Goal: Navigation & Orientation: Locate item on page

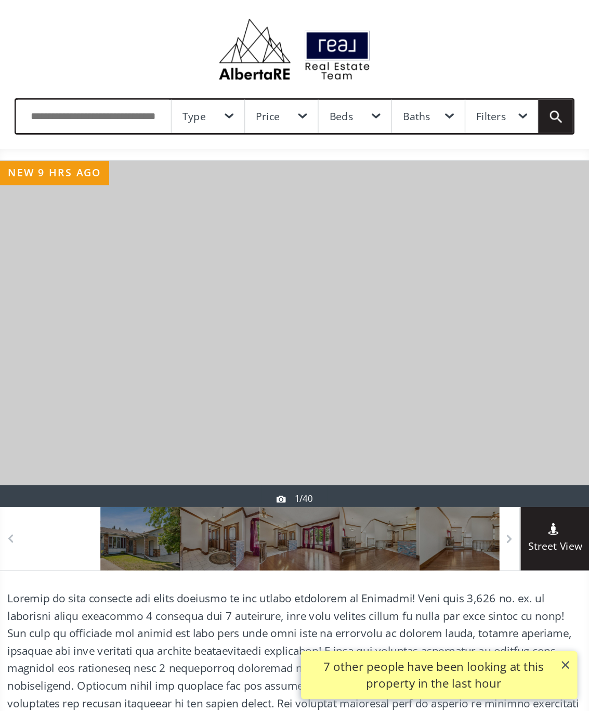
scroll to position [21, 0]
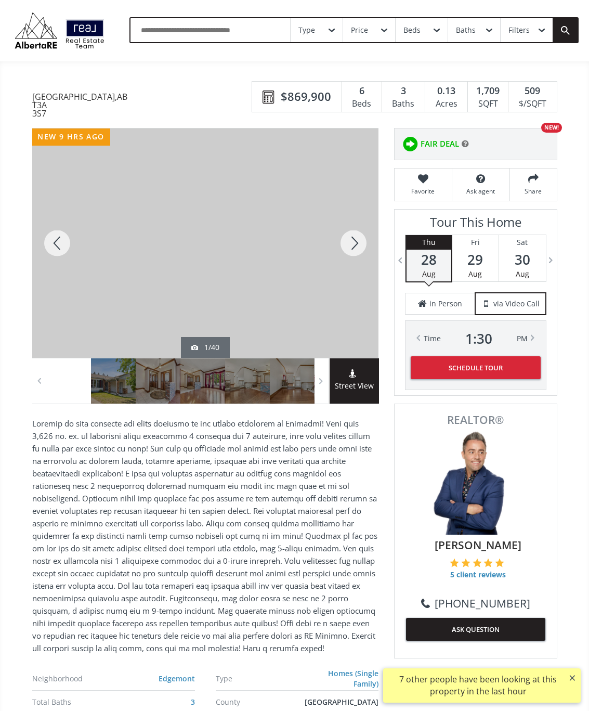
click at [354, 252] on div at bounding box center [354, 242] width 50 height 229
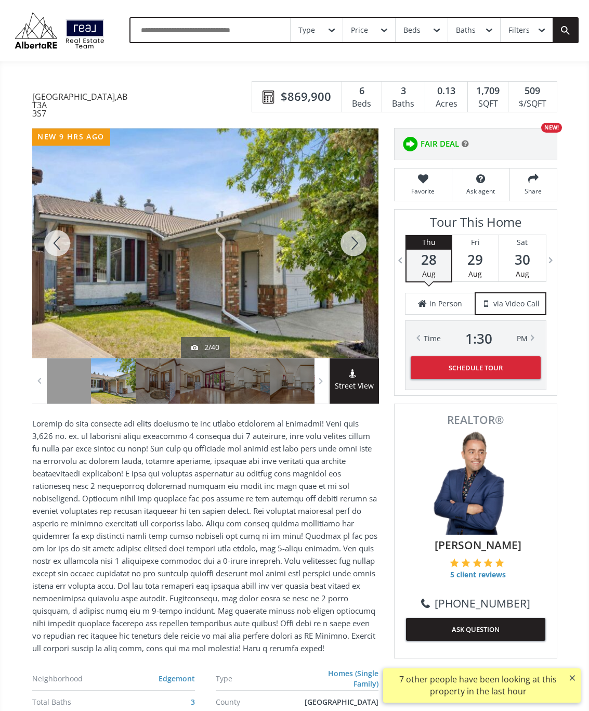
click at [354, 249] on div at bounding box center [354, 242] width 50 height 229
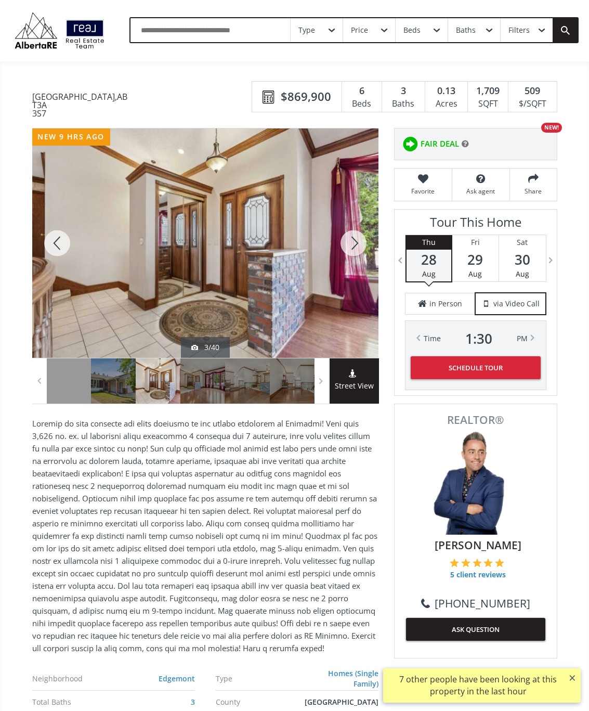
click at [352, 248] on div at bounding box center [354, 242] width 50 height 229
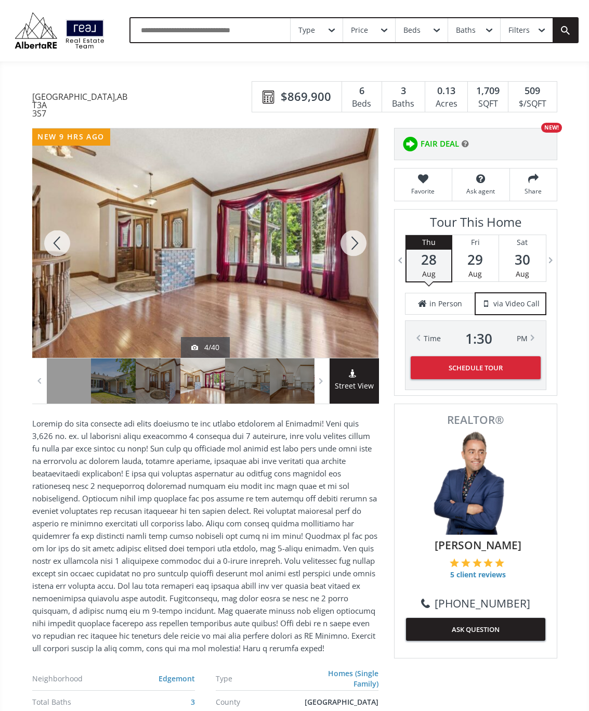
click at [352, 256] on div at bounding box center [354, 242] width 50 height 229
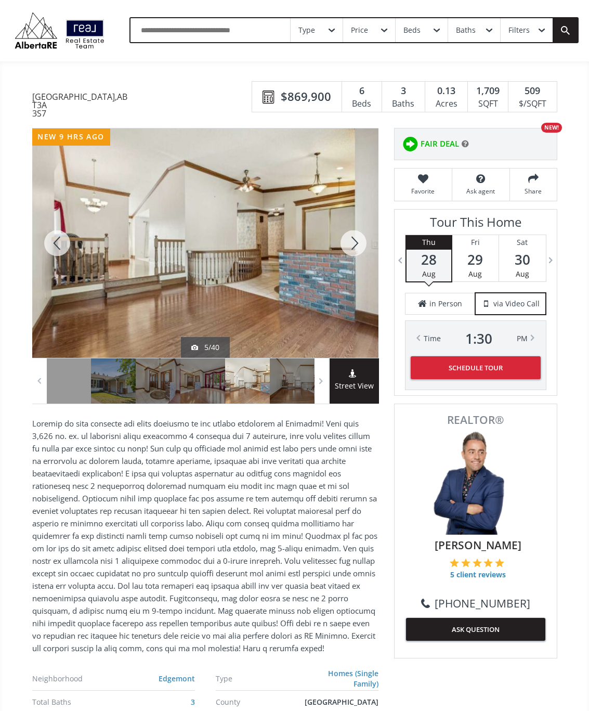
click at [359, 252] on div at bounding box center [354, 242] width 50 height 229
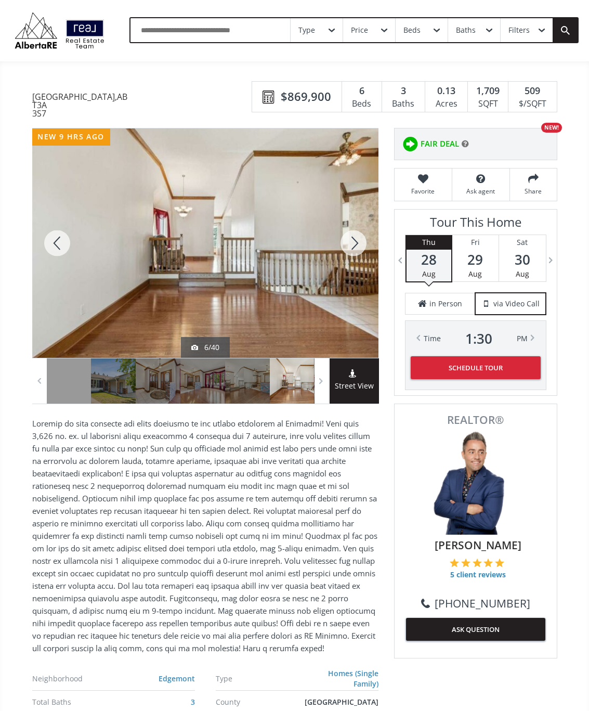
click at [361, 238] on div at bounding box center [354, 242] width 50 height 229
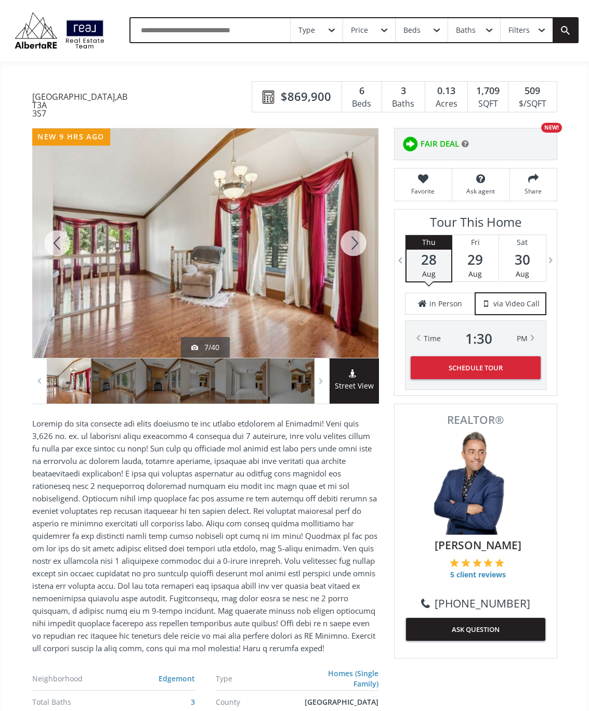
click at [357, 253] on div at bounding box center [354, 242] width 50 height 229
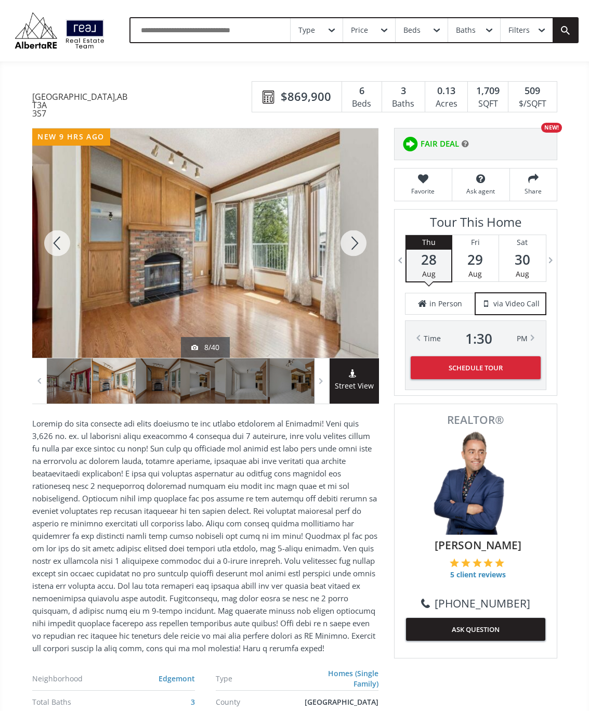
click at [353, 253] on div at bounding box center [354, 242] width 50 height 229
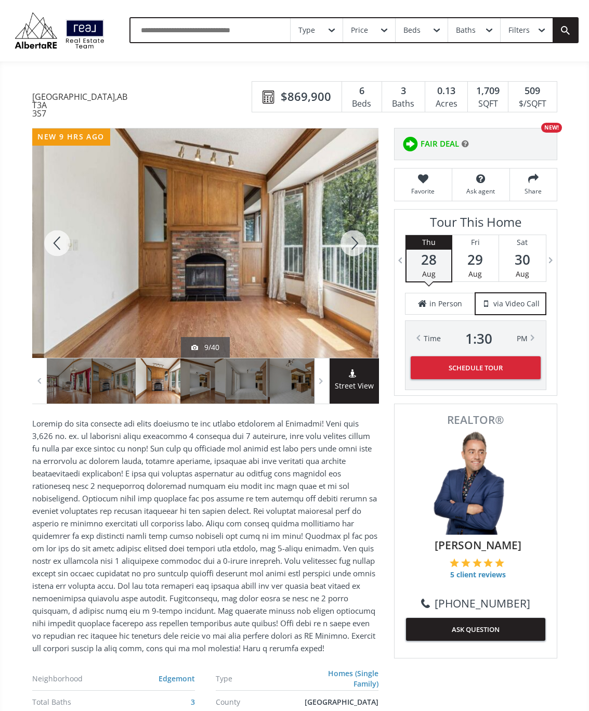
click at [355, 250] on div at bounding box center [354, 242] width 50 height 229
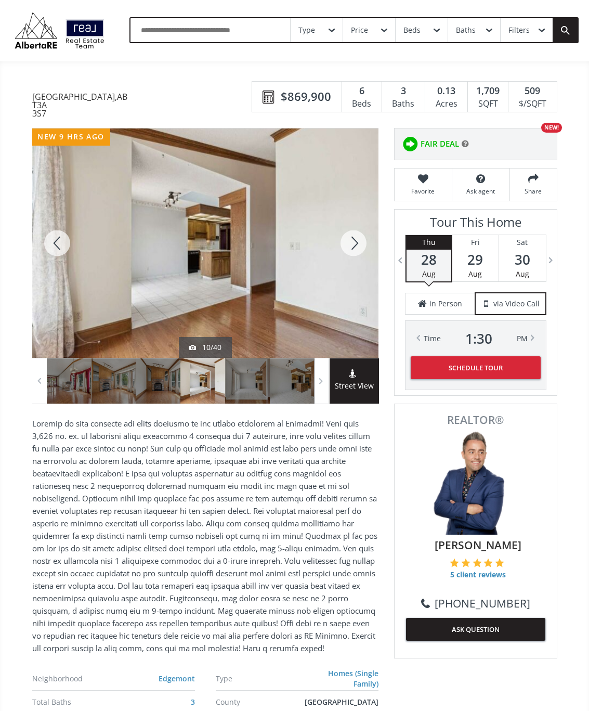
click at [359, 250] on div at bounding box center [354, 242] width 50 height 229
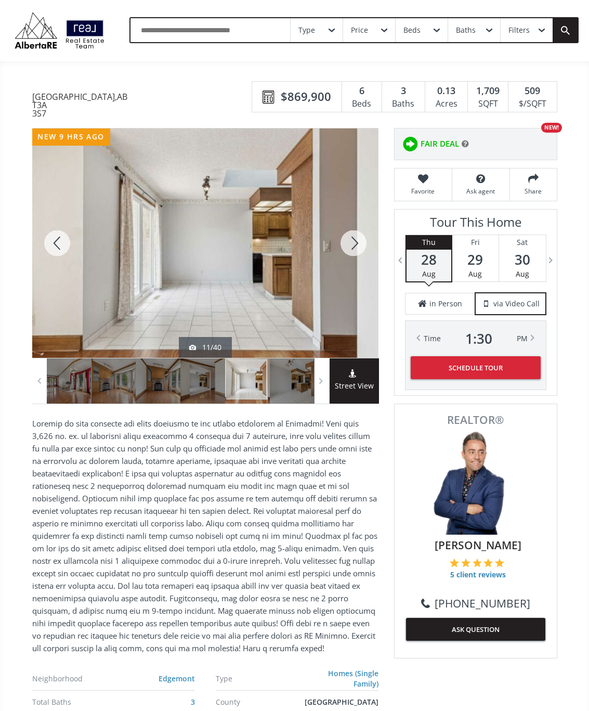
click at [356, 246] on div at bounding box center [354, 242] width 50 height 229
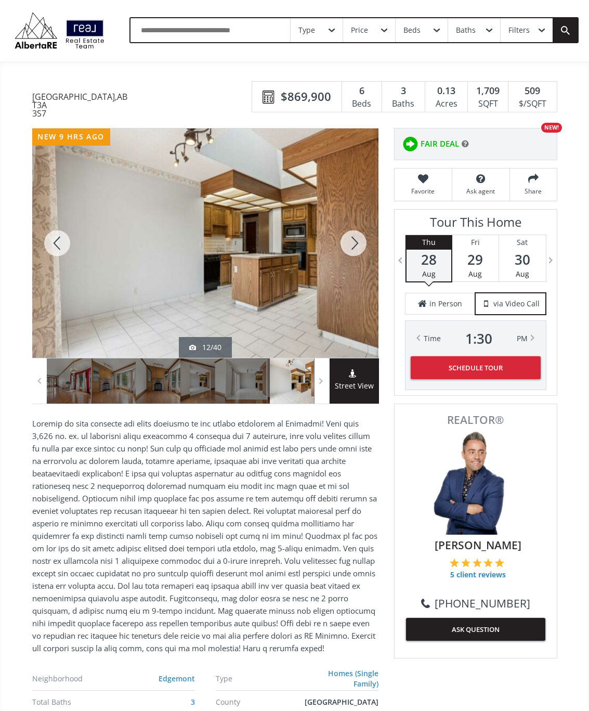
click at [355, 250] on div at bounding box center [354, 242] width 50 height 229
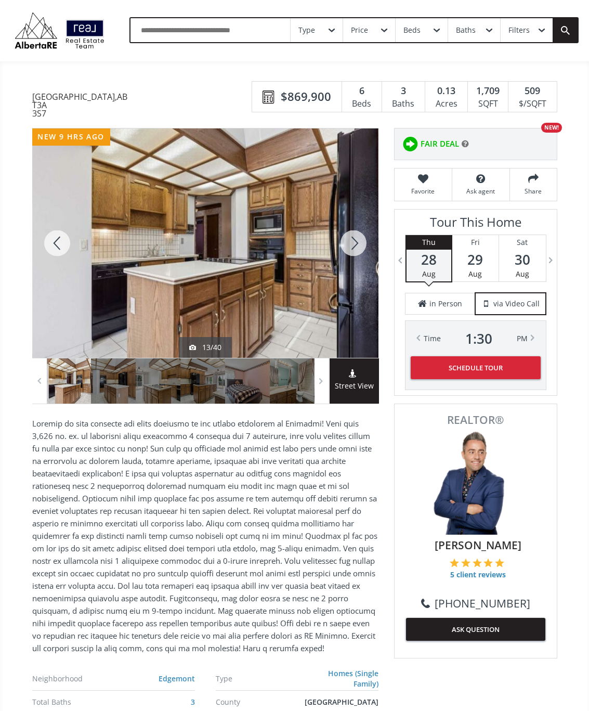
click at [349, 247] on div at bounding box center [354, 242] width 50 height 229
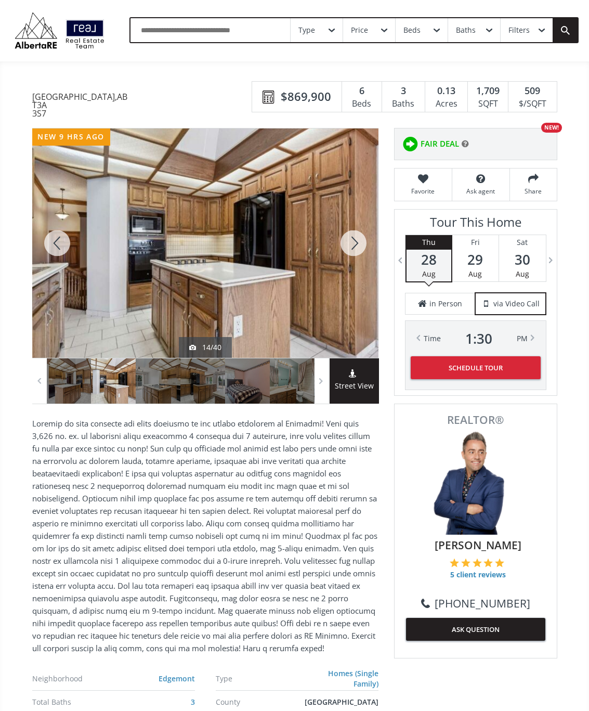
click at [351, 238] on div at bounding box center [354, 242] width 50 height 229
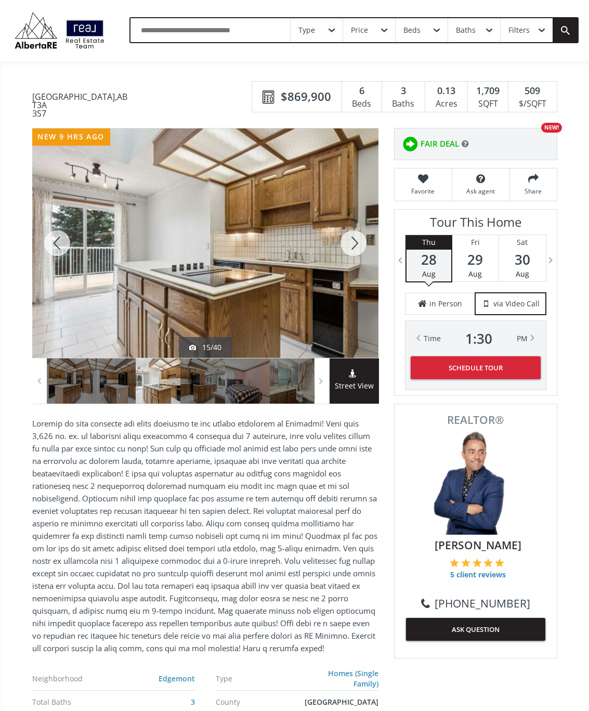
click at [351, 246] on div at bounding box center [354, 242] width 50 height 229
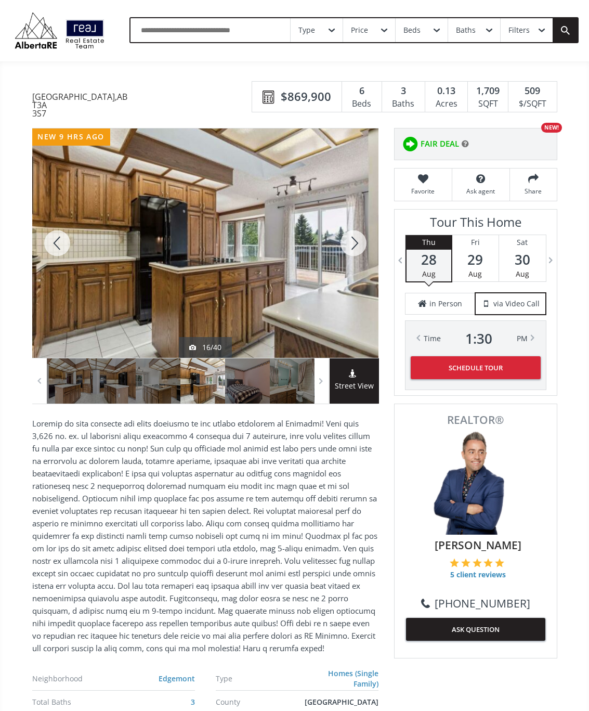
click at [353, 248] on div at bounding box center [354, 242] width 50 height 229
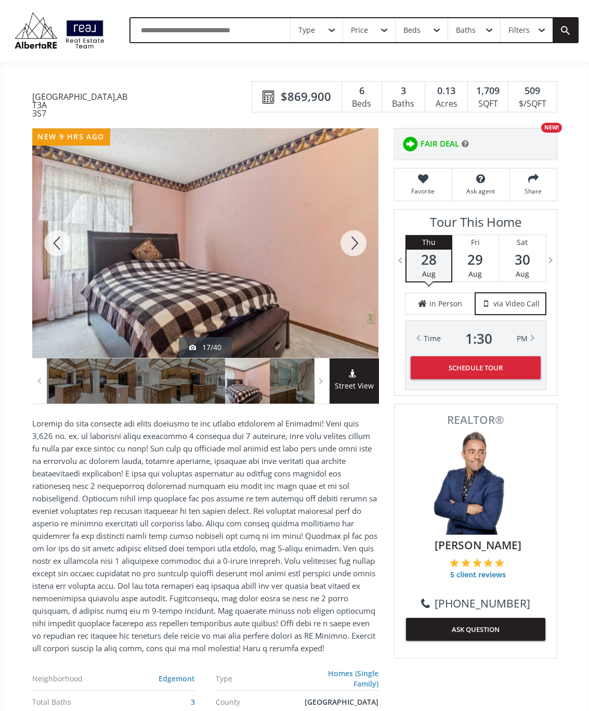
click at [357, 246] on div at bounding box center [354, 242] width 50 height 229
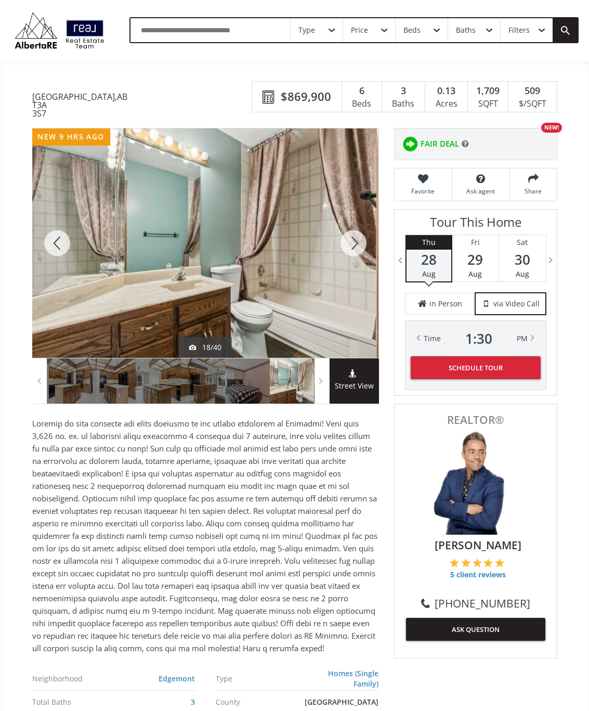
click at [359, 240] on div at bounding box center [354, 242] width 50 height 229
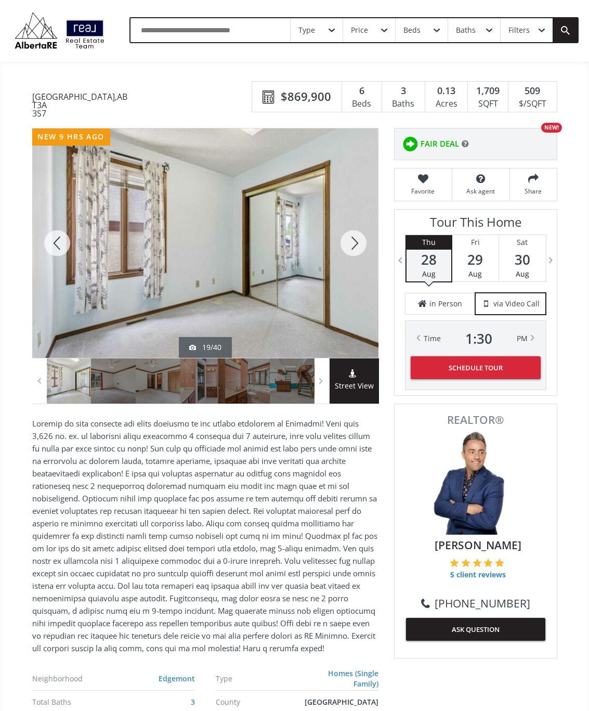
click at [359, 243] on div at bounding box center [354, 242] width 50 height 229
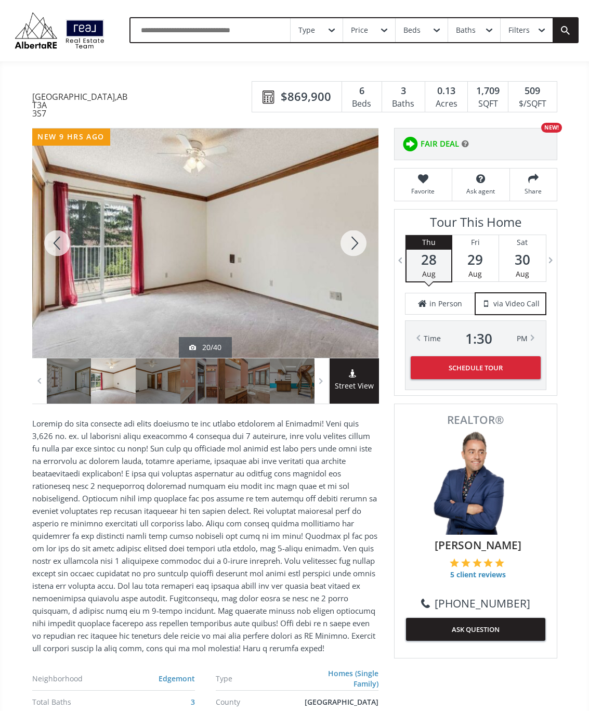
click at [357, 243] on div at bounding box center [354, 242] width 50 height 229
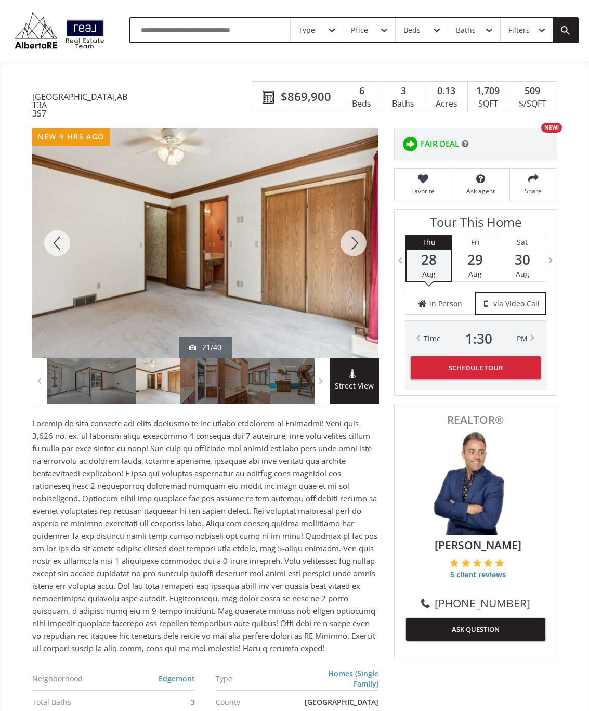
click at [357, 245] on div at bounding box center [354, 242] width 50 height 229
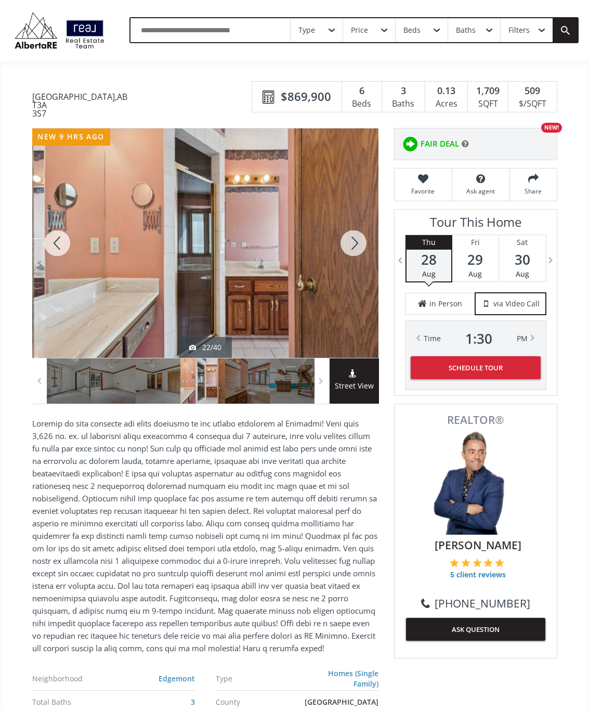
click at [358, 243] on div at bounding box center [354, 242] width 50 height 229
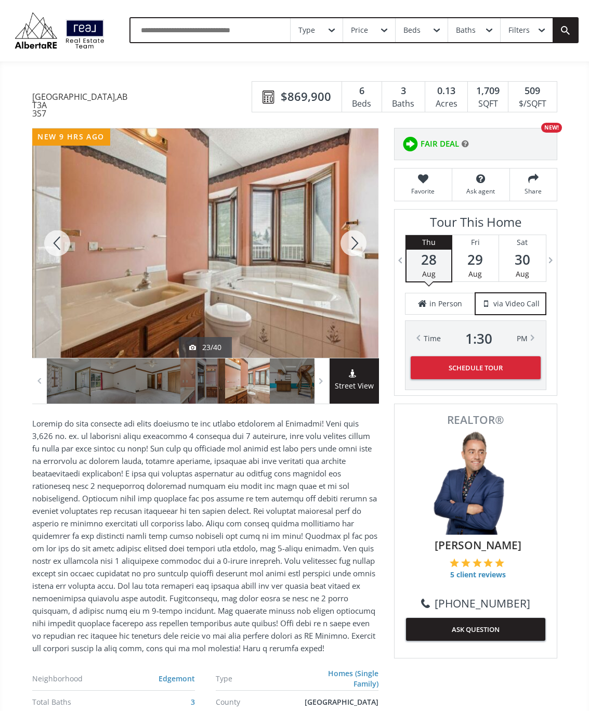
click at [356, 244] on div at bounding box center [354, 242] width 50 height 229
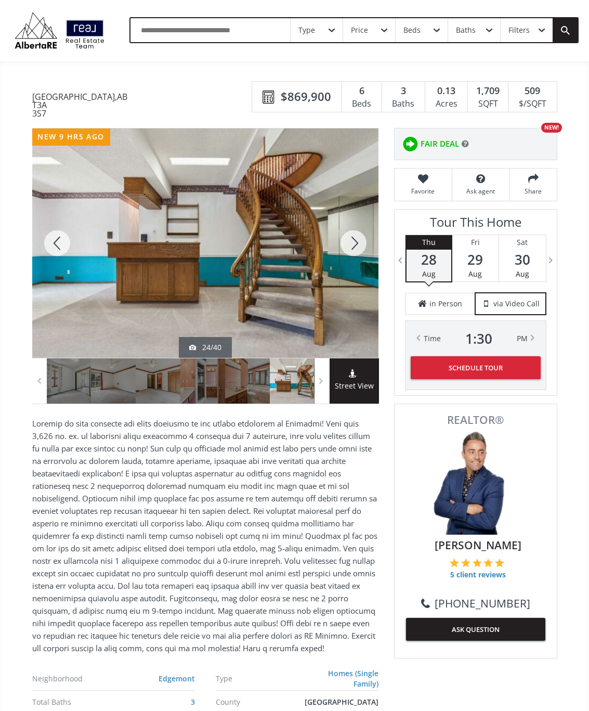
click at [361, 247] on div at bounding box center [354, 242] width 50 height 229
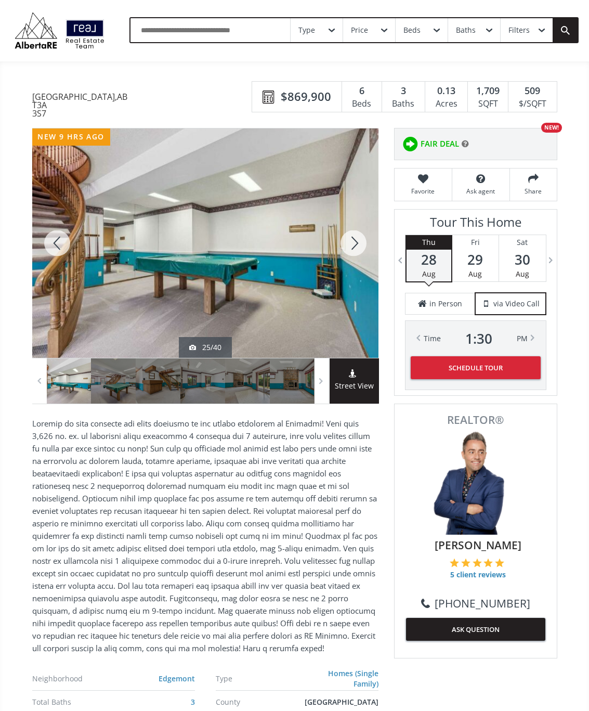
click at [359, 242] on div at bounding box center [354, 242] width 50 height 229
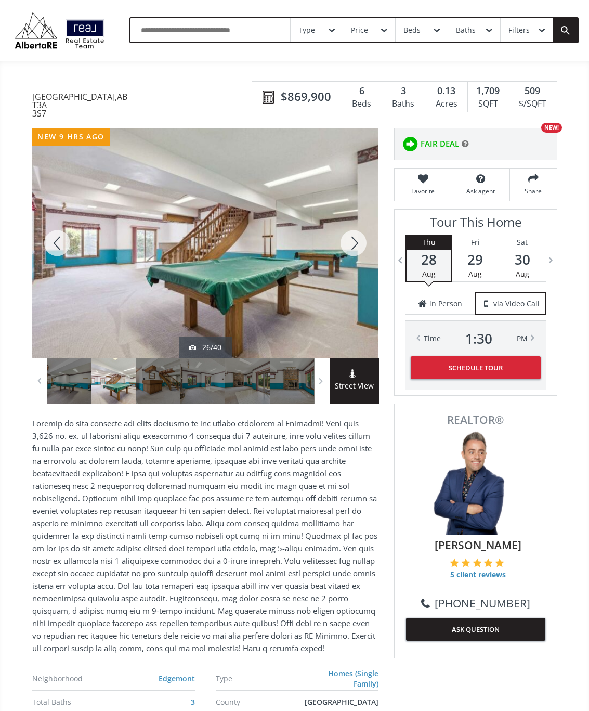
click at [359, 239] on div at bounding box center [354, 242] width 50 height 229
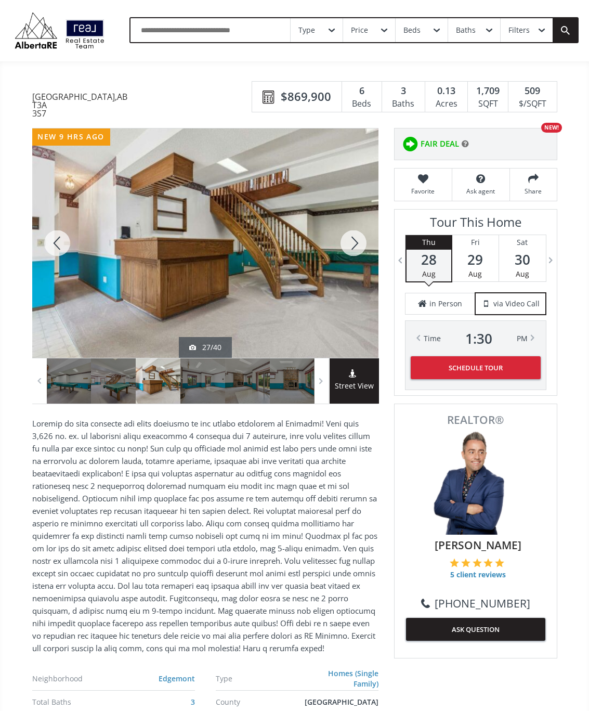
click at [359, 241] on div at bounding box center [354, 242] width 50 height 229
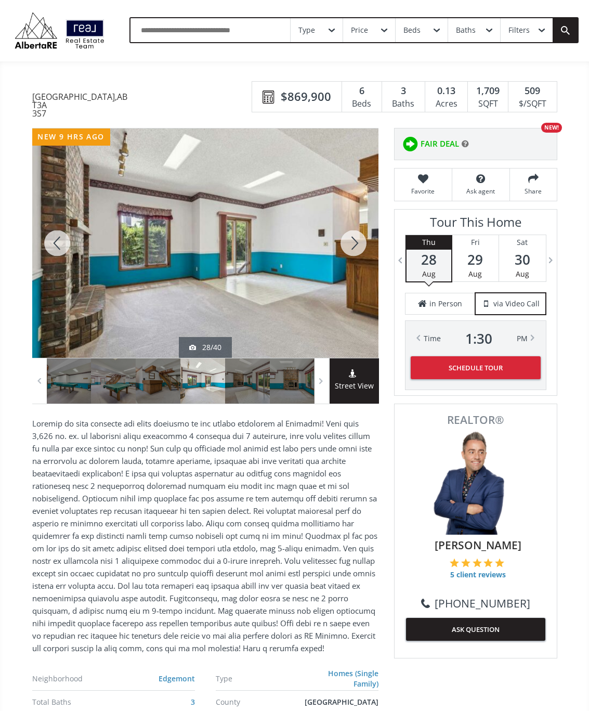
click at [354, 248] on div at bounding box center [354, 242] width 50 height 229
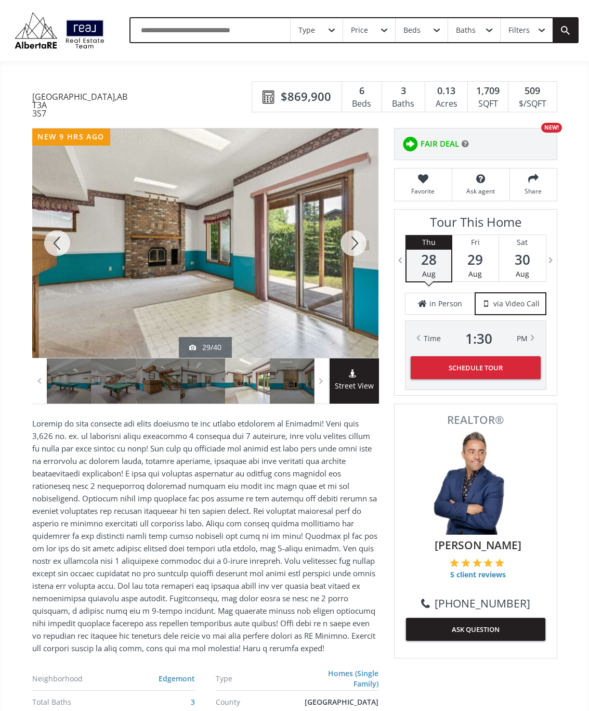
click at [352, 251] on div at bounding box center [354, 242] width 50 height 229
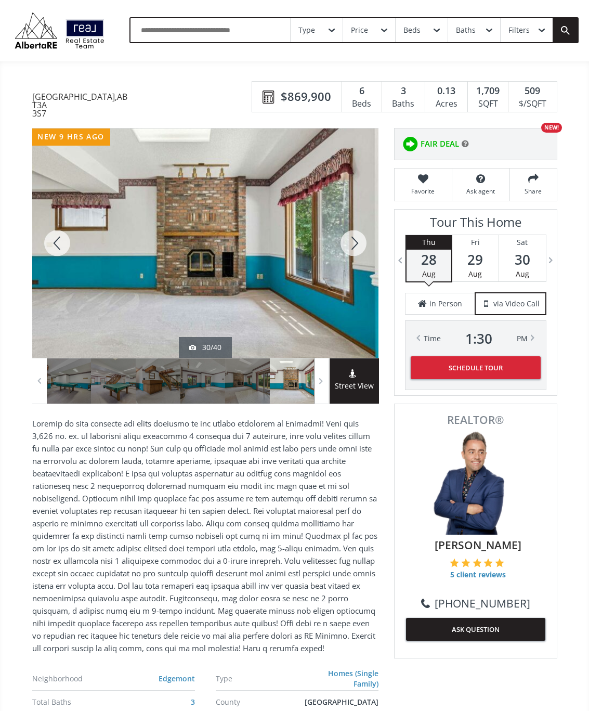
click at [357, 246] on div at bounding box center [354, 242] width 50 height 229
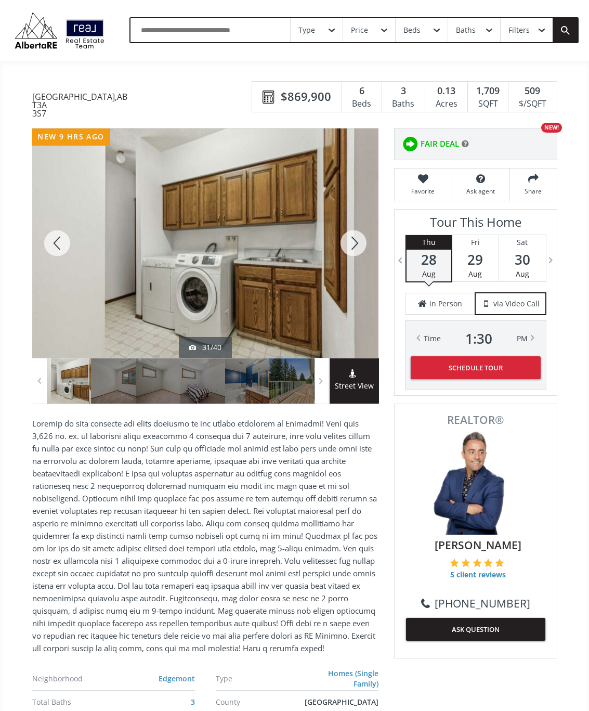
click at [353, 249] on div at bounding box center [354, 242] width 50 height 229
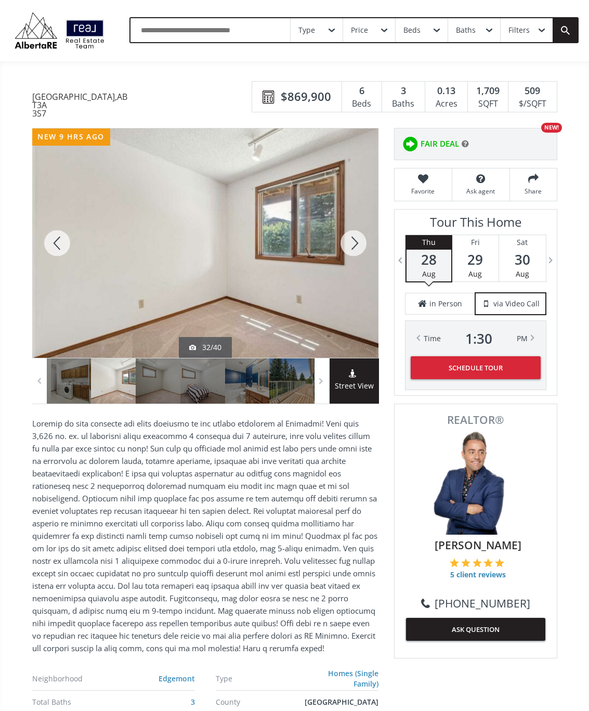
click at [354, 246] on div at bounding box center [354, 242] width 50 height 229
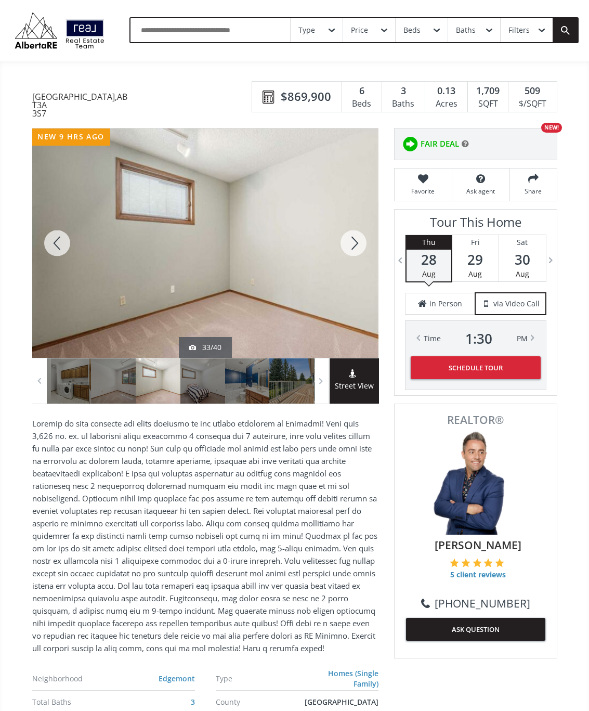
click at [351, 249] on div at bounding box center [354, 242] width 50 height 229
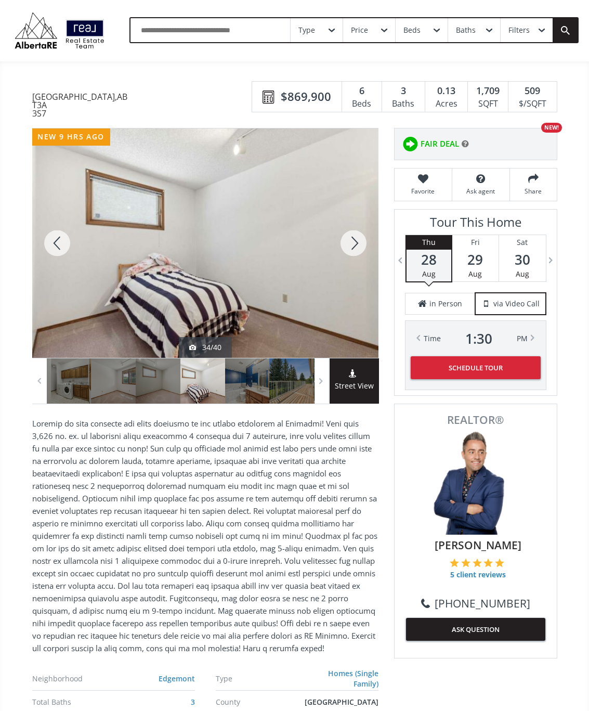
click at [353, 244] on div at bounding box center [354, 242] width 50 height 229
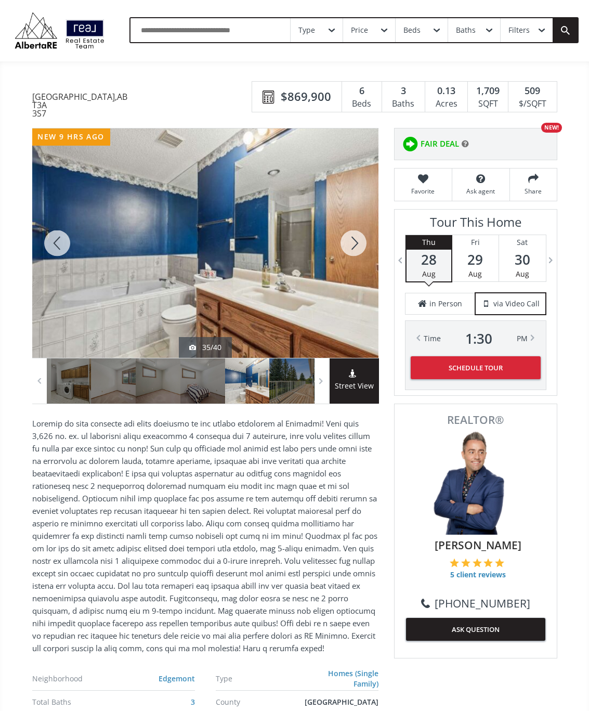
click at [358, 247] on div at bounding box center [354, 242] width 50 height 229
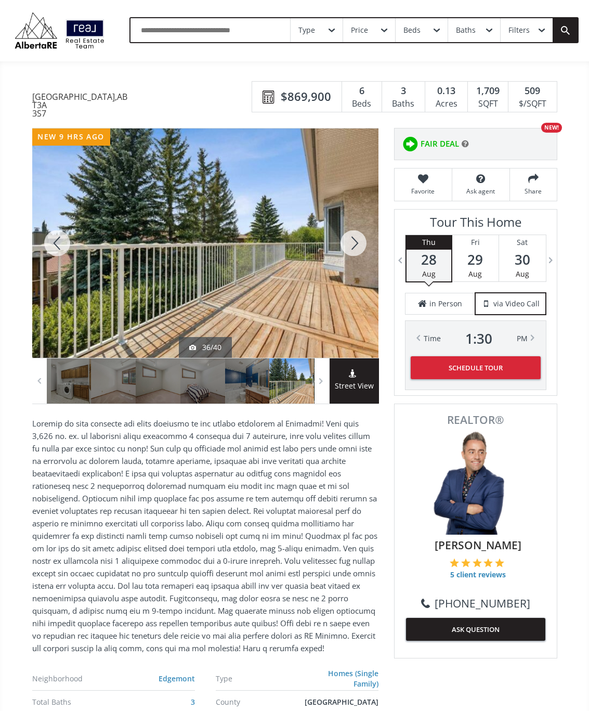
click at [357, 248] on div at bounding box center [354, 242] width 50 height 229
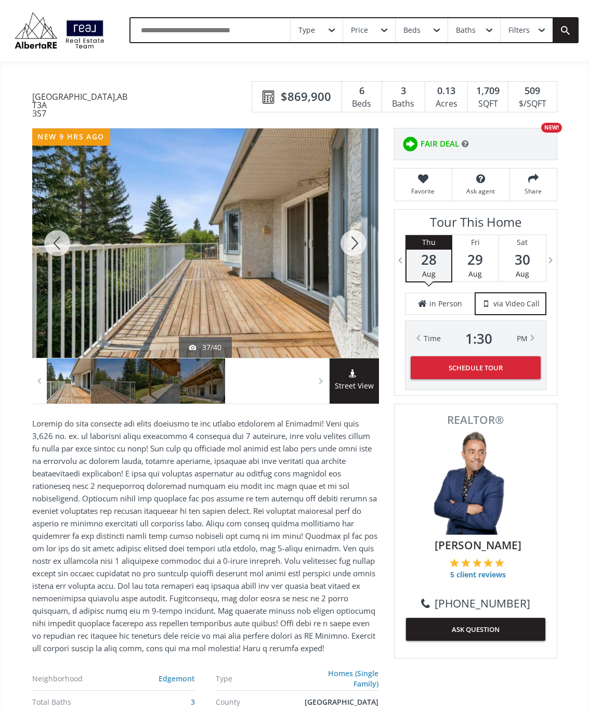
click at [359, 246] on div at bounding box center [354, 242] width 50 height 229
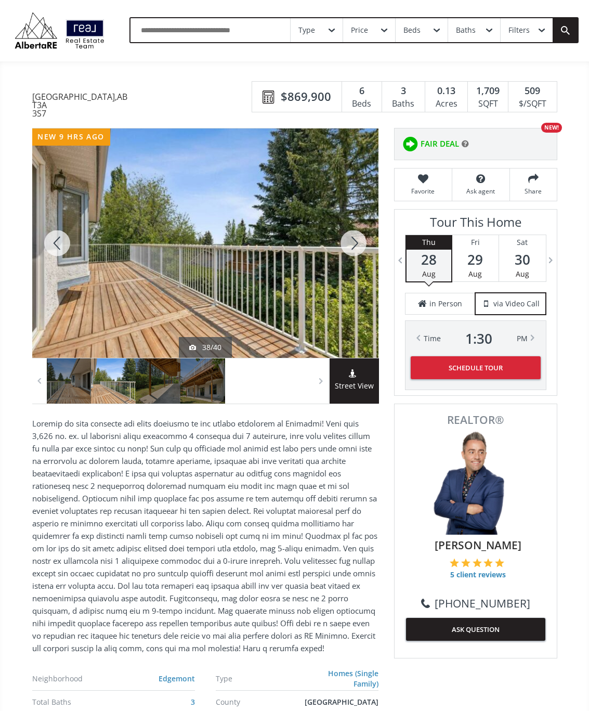
click at [359, 243] on div at bounding box center [354, 242] width 50 height 229
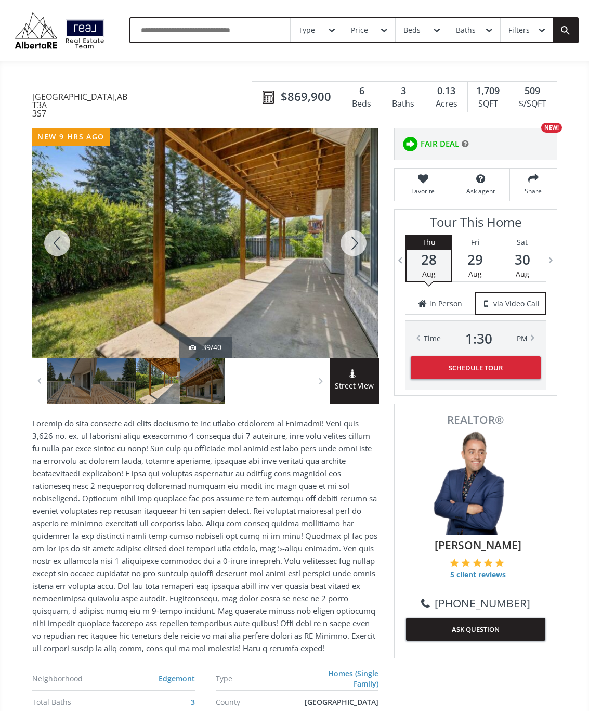
click at [357, 250] on div at bounding box center [354, 242] width 50 height 229
